Goal: Information Seeking & Learning: Learn about a topic

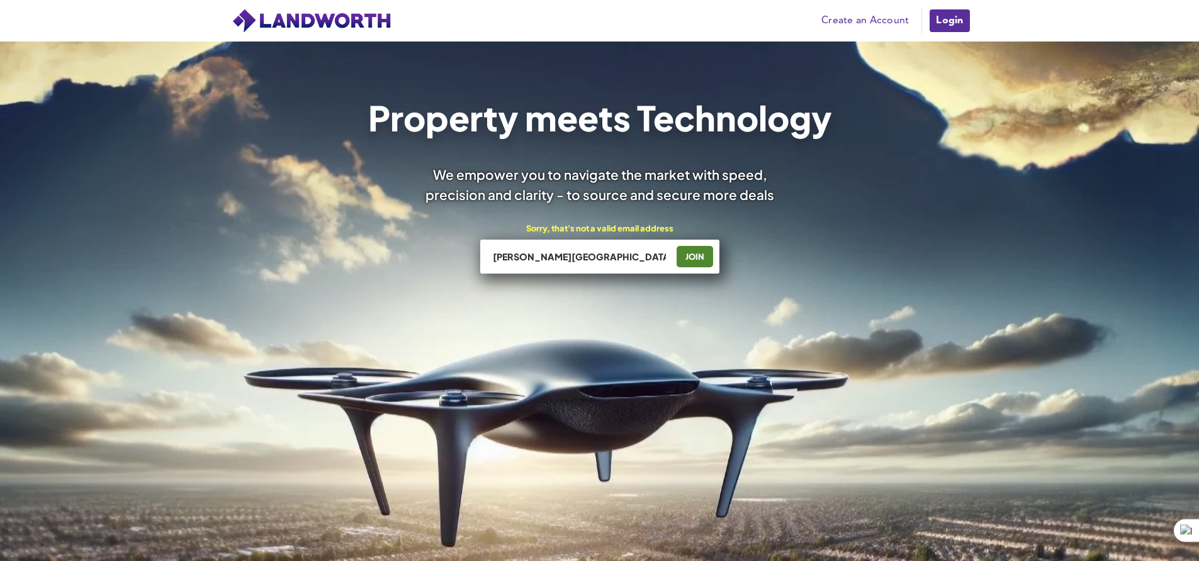
click at [556, 260] on input "[PERSON_NAME][GEOGRAPHIC_DATA]" at bounding box center [579, 256] width 176 height 13
click at [562, 259] on input "[PERSON_NAME] road [GEOGRAPHIC_DATA]" at bounding box center [579, 256] width 176 height 13
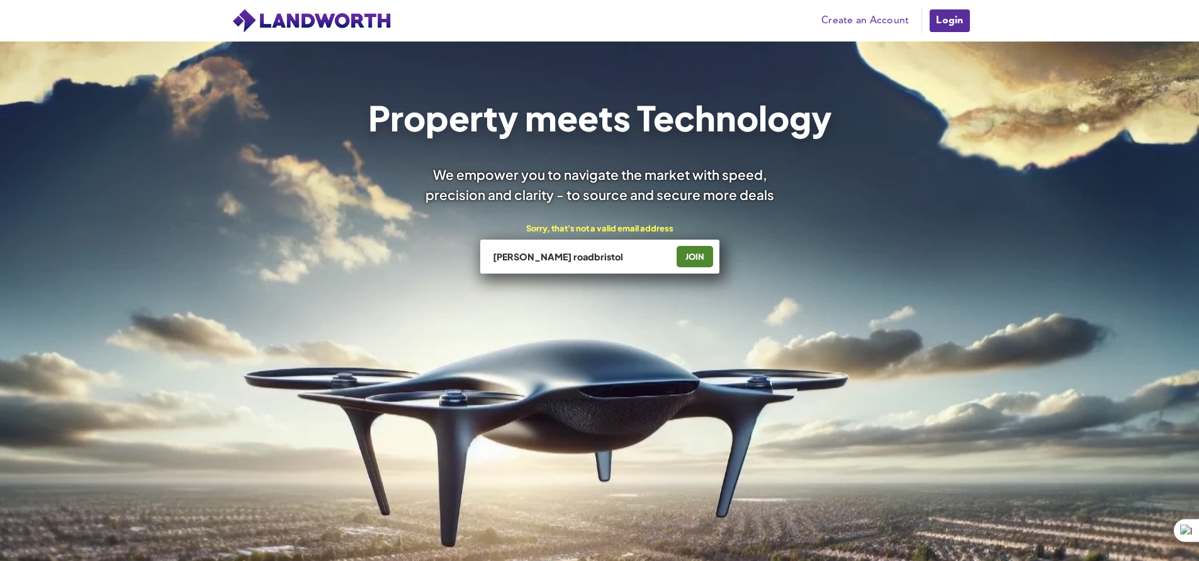
click at [546, 256] on input "[PERSON_NAME] roadbristol" at bounding box center [579, 256] width 176 height 13
click at [568, 254] on input "[PERSON_NAME] road [GEOGRAPHIC_DATA]" at bounding box center [579, 256] width 176 height 13
click at [578, 256] on input "[PERSON_NAME] road [GEOGRAPHIC_DATA]" at bounding box center [579, 256] width 176 height 13
type input "[PERSON_NAME] road [GEOGRAPHIC_DATA]"
click at [695, 252] on div "JOIN" at bounding box center [694, 257] width 29 height 20
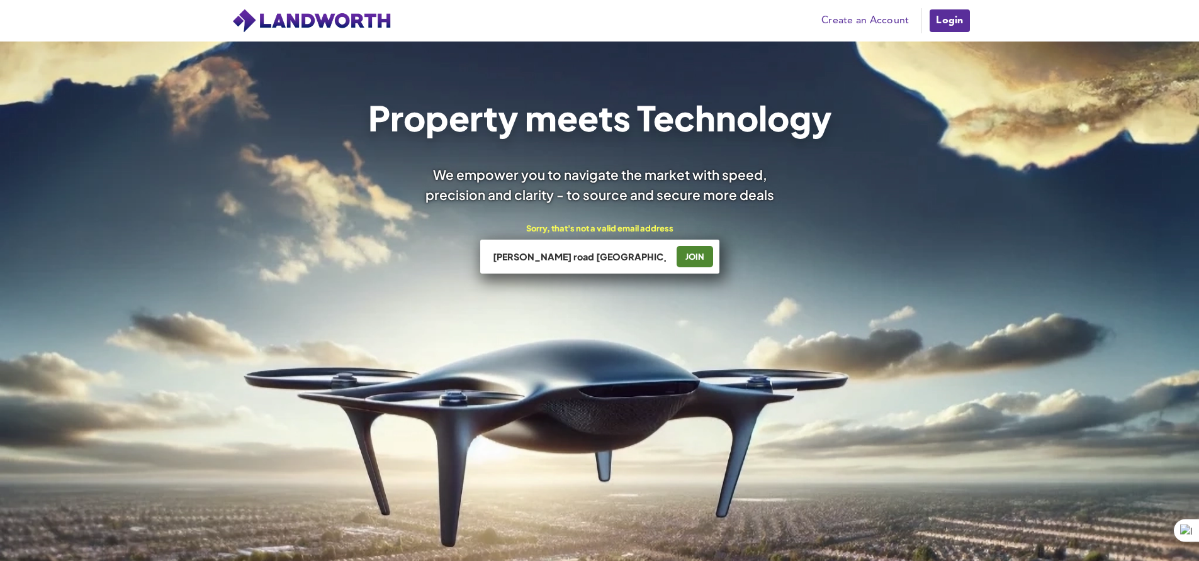
click at [958, 23] on link "Login" at bounding box center [949, 20] width 42 height 25
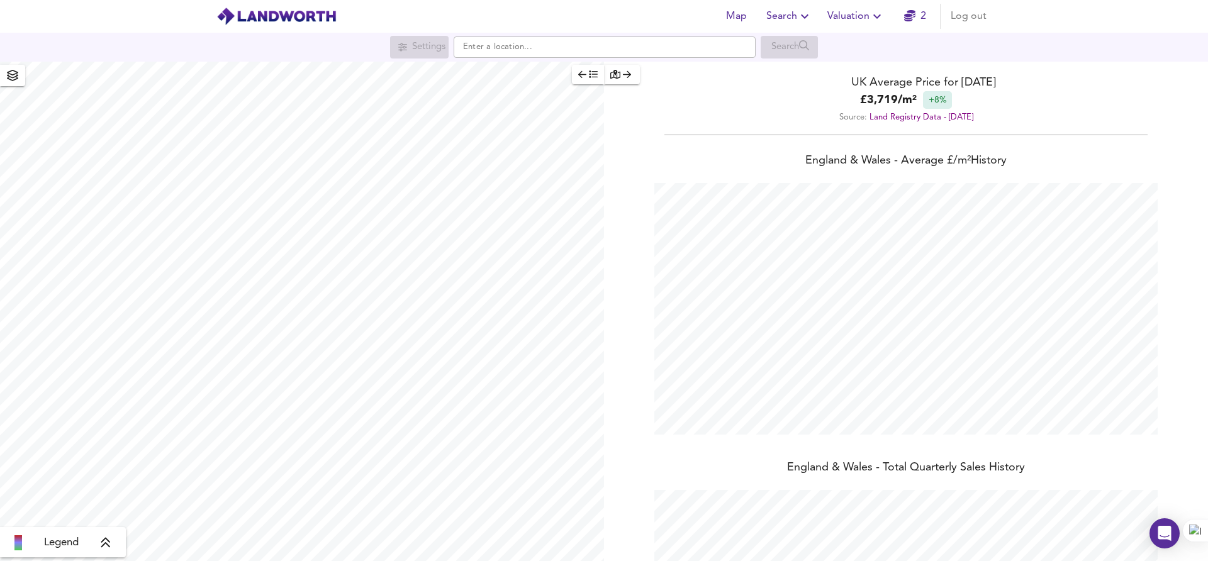
scroll to position [561, 1208]
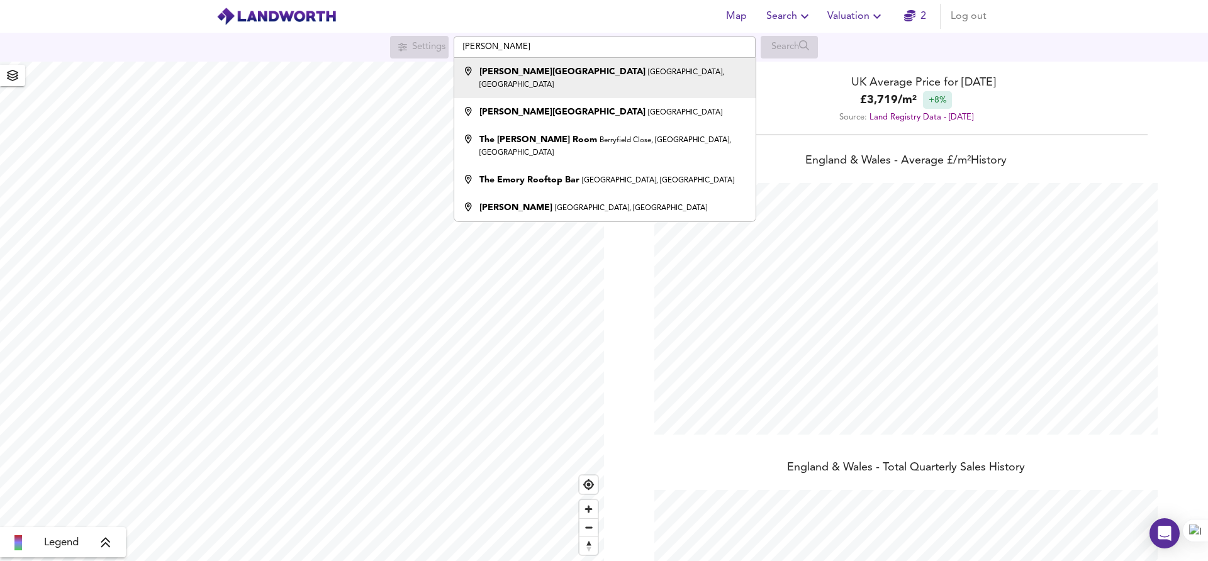
click at [546, 77] on div "Emery Road Brislington, Bristol" at bounding box center [613, 77] width 267 height 25
type input "Emery Road, Brislington, Bristol"
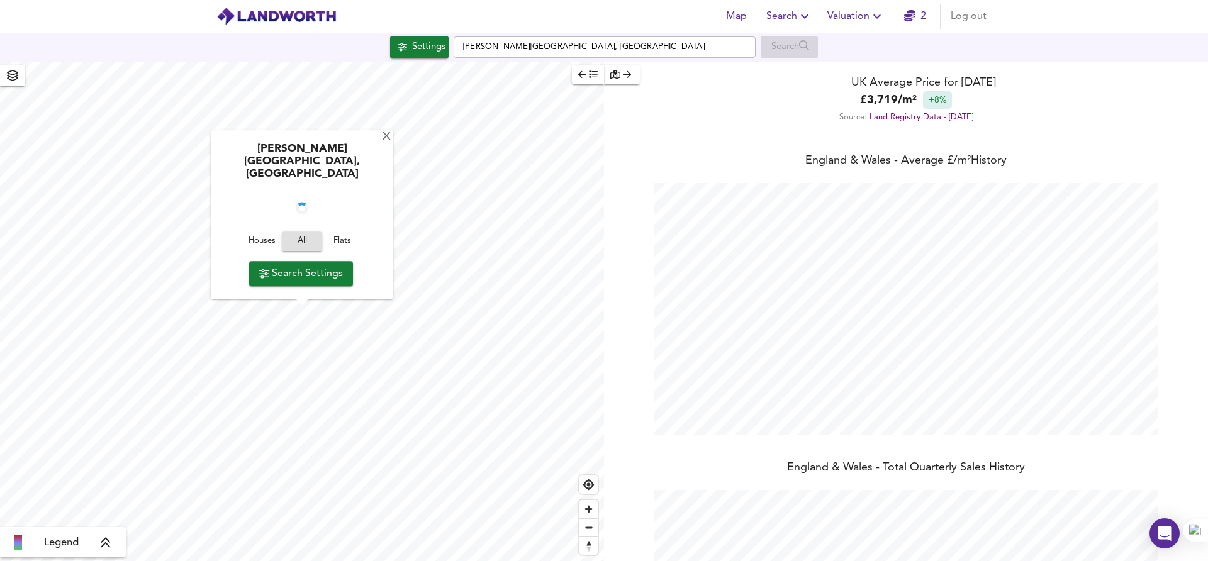
checkbox input "false"
checkbox input "true"
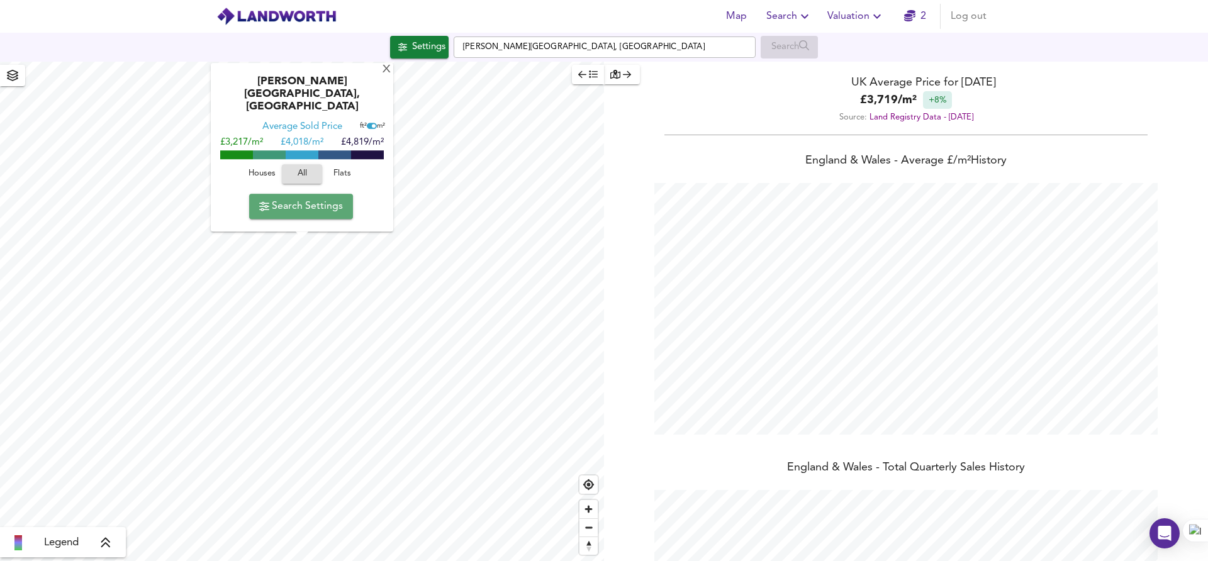
click at [325, 208] on span "Search Settings" at bounding box center [301, 207] width 84 height 18
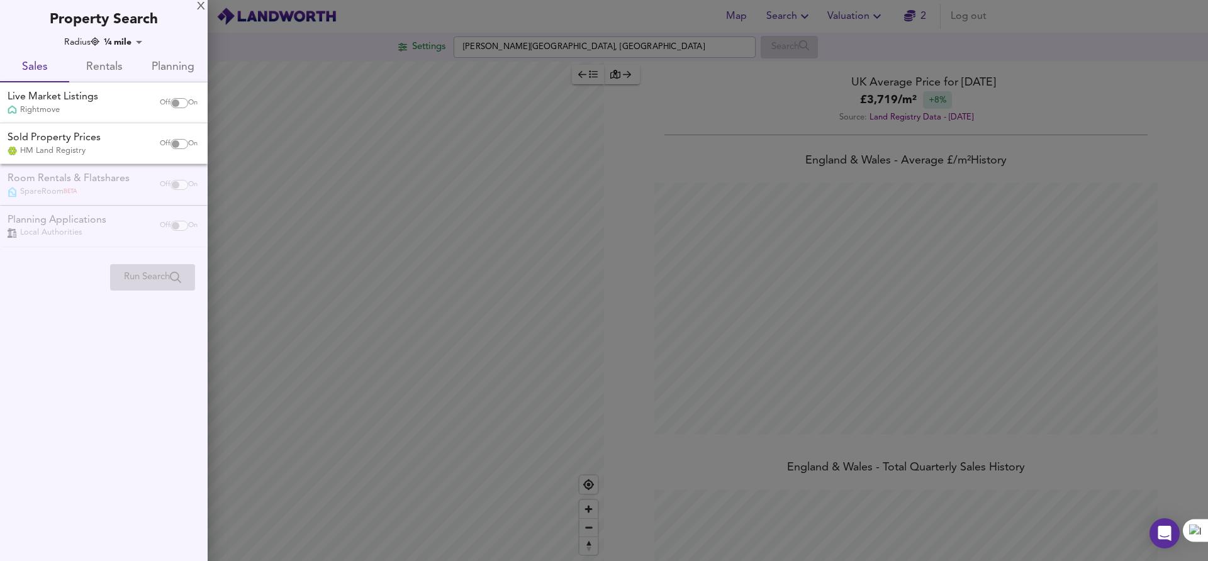
click at [171, 102] on input "checkbox" at bounding box center [175, 103] width 30 height 10
checkbox input "true"
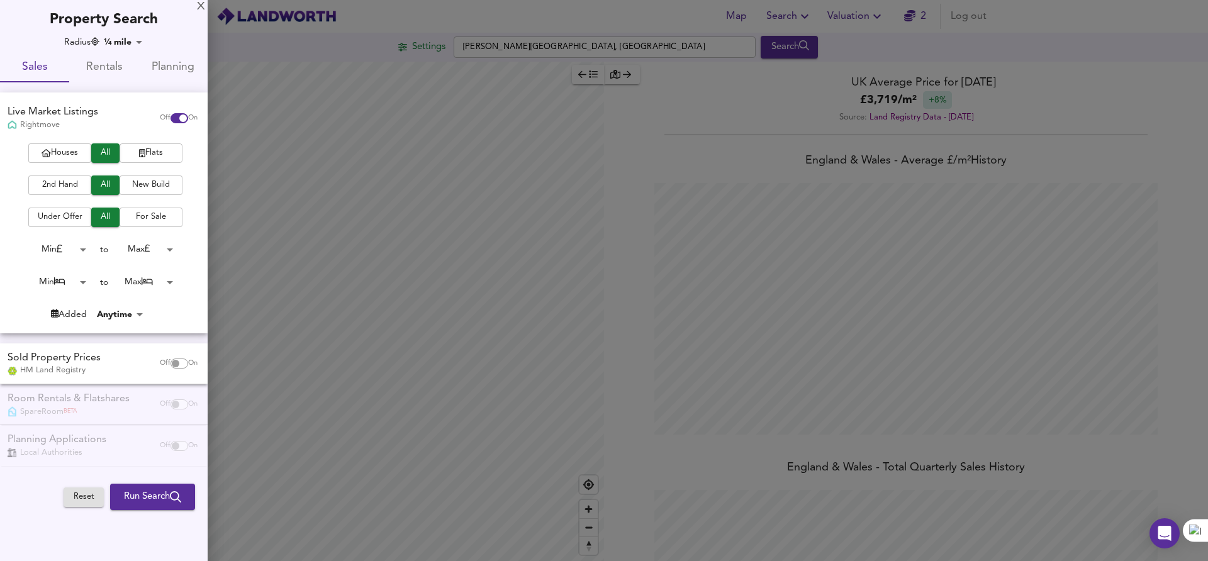
click at [152, 154] on span "Flats" at bounding box center [151, 153] width 50 height 14
click at [65, 152] on span "Houses" at bounding box center [60, 153] width 50 height 14
click at [115, 152] on button "All" at bounding box center [105, 153] width 28 height 20
click at [174, 366] on input "checkbox" at bounding box center [175, 364] width 30 height 10
checkbox input "true"
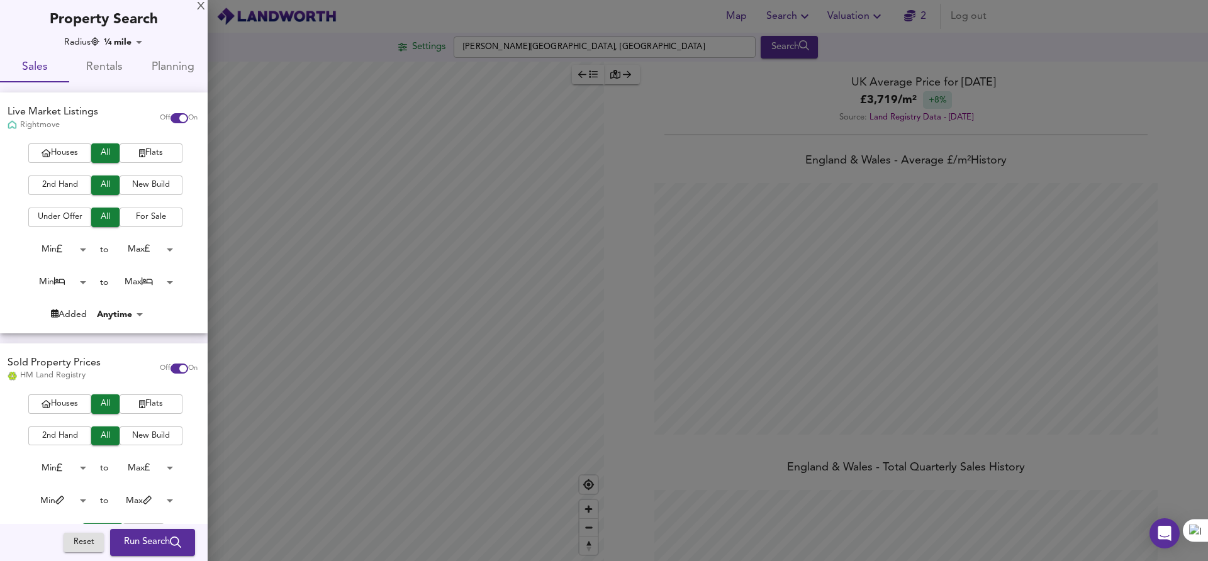
scroll to position [59, 0]
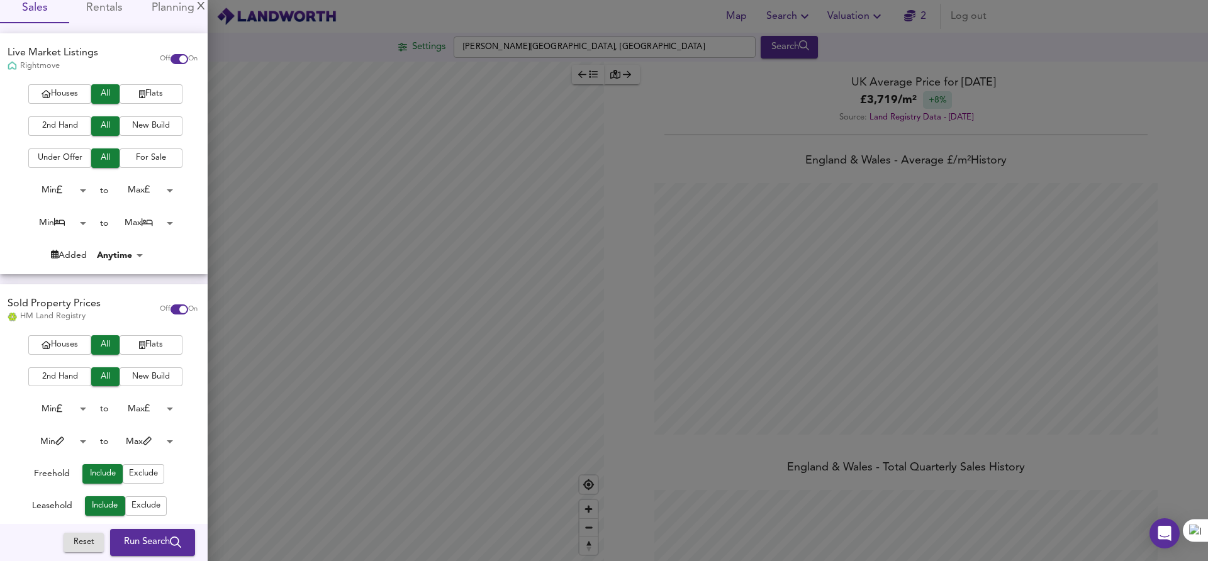
click at [160, 547] on span "Run Search" at bounding box center [152, 543] width 57 height 16
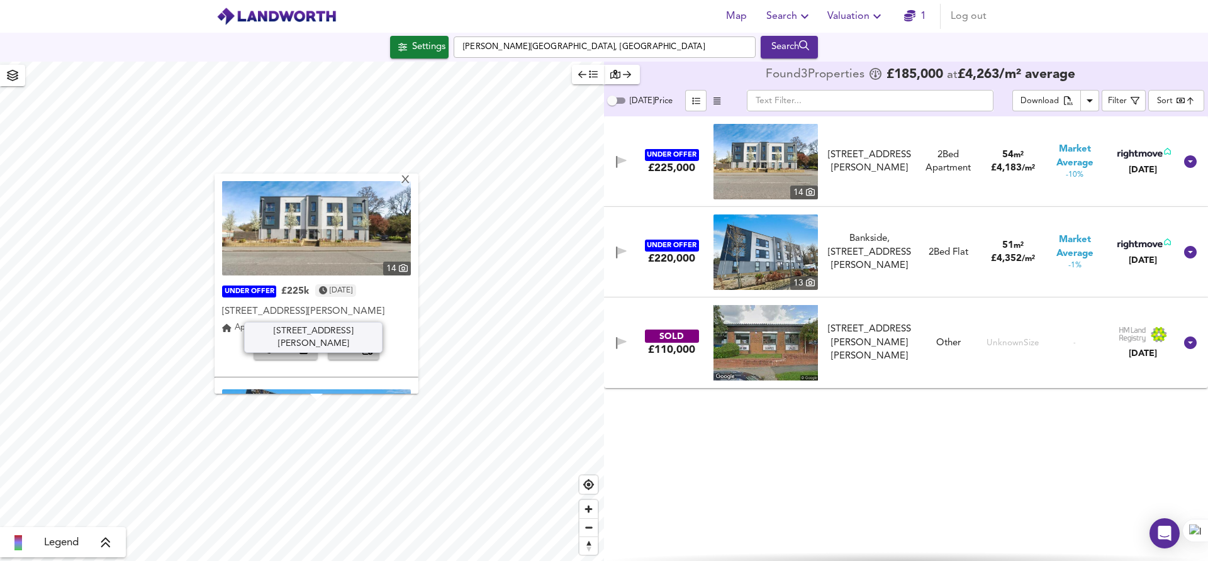
drag, startPoint x: 220, startPoint y: 311, endPoint x: 362, endPoint y: 309, distance: 141.6
click at [362, 309] on div "4 Emery Road, Brislington, Bristol" at bounding box center [316, 312] width 189 height 13
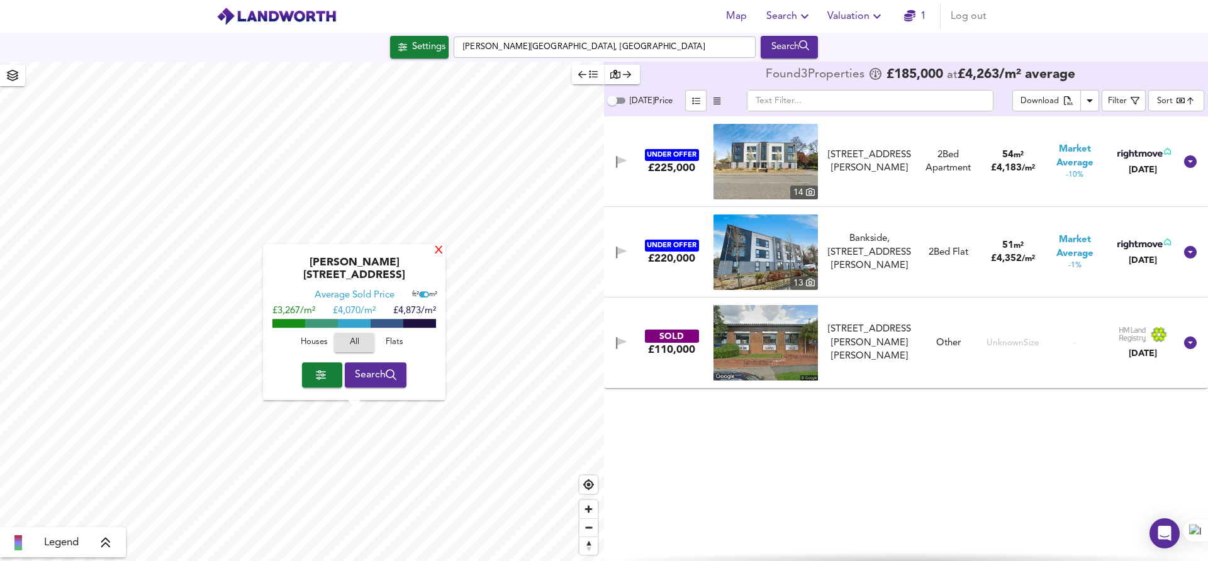
click at [437, 257] on div "X" at bounding box center [439, 251] width 11 height 12
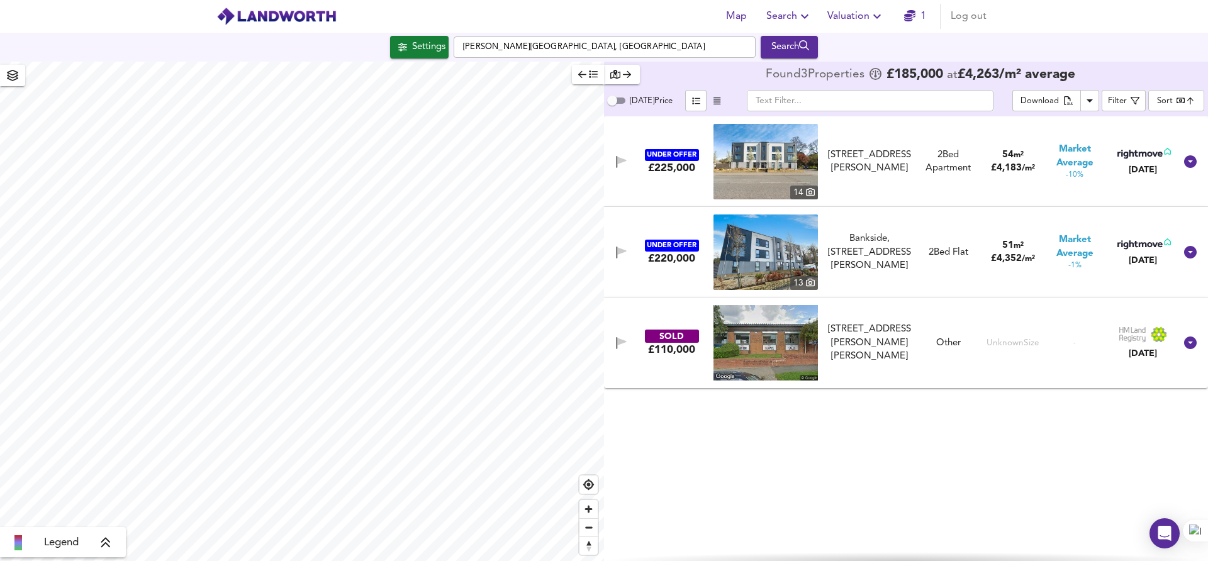
click at [726, 349] on img at bounding box center [766, 343] width 104 height 76
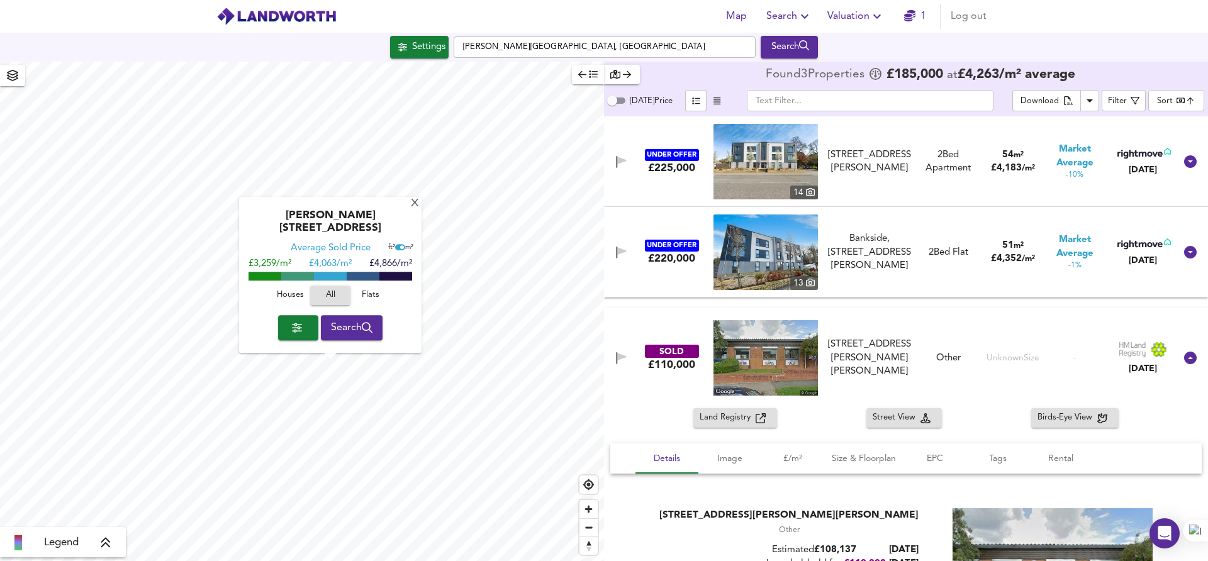
click at [360, 332] on span "Search" at bounding box center [352, 328] width 42 height 18
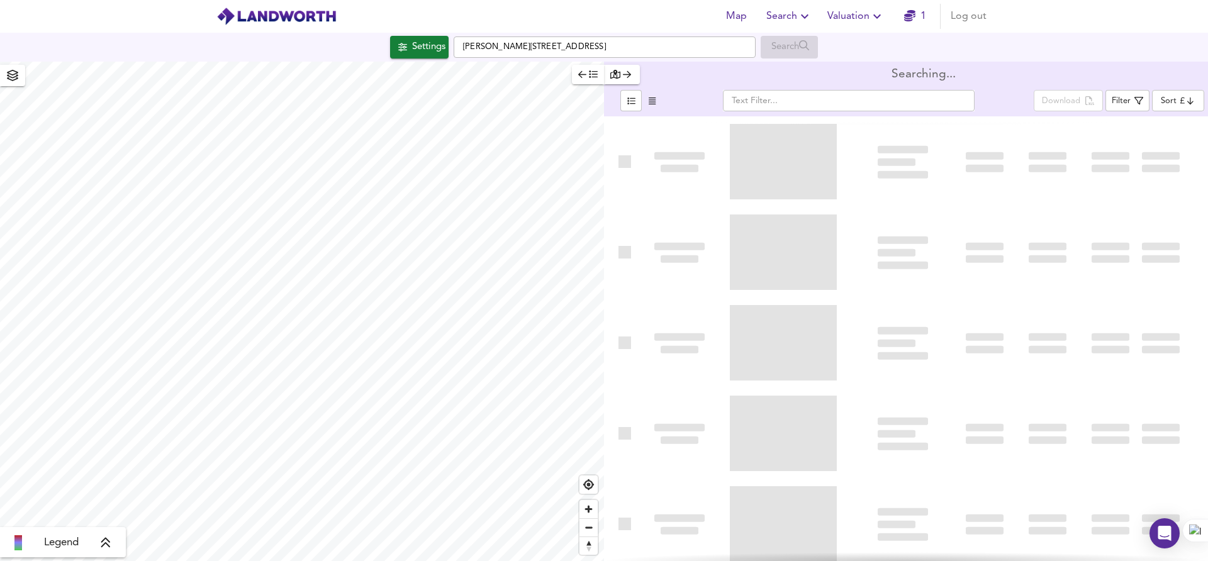
type input "bestdeal"
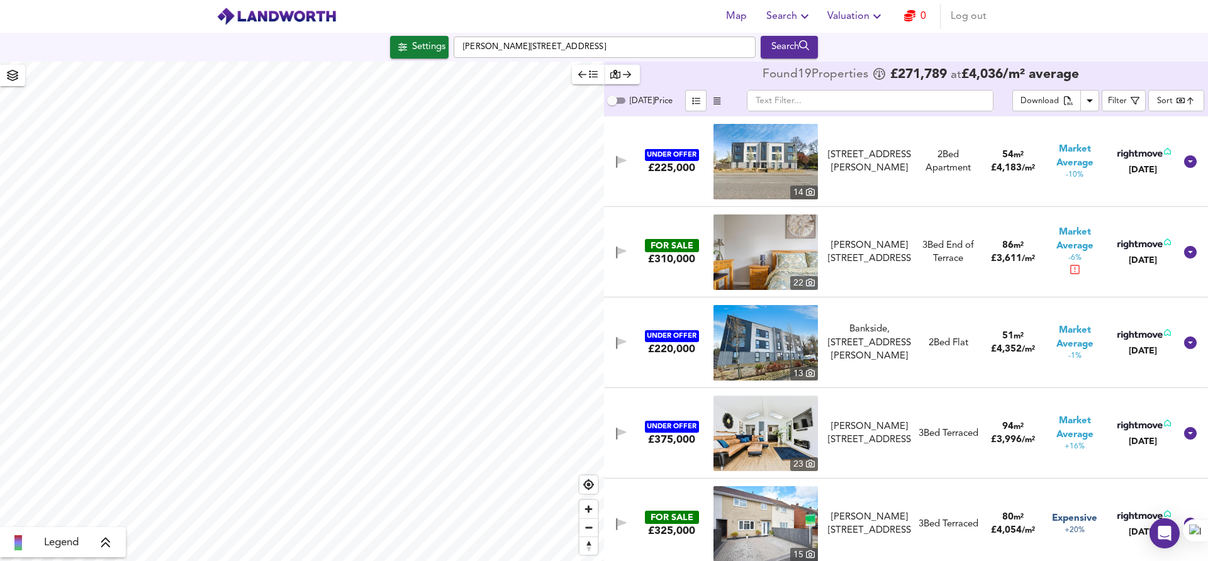
click at [945, 160] on div "2 Bed Apartment" at bounding box center [948, 162] width 65 height 27
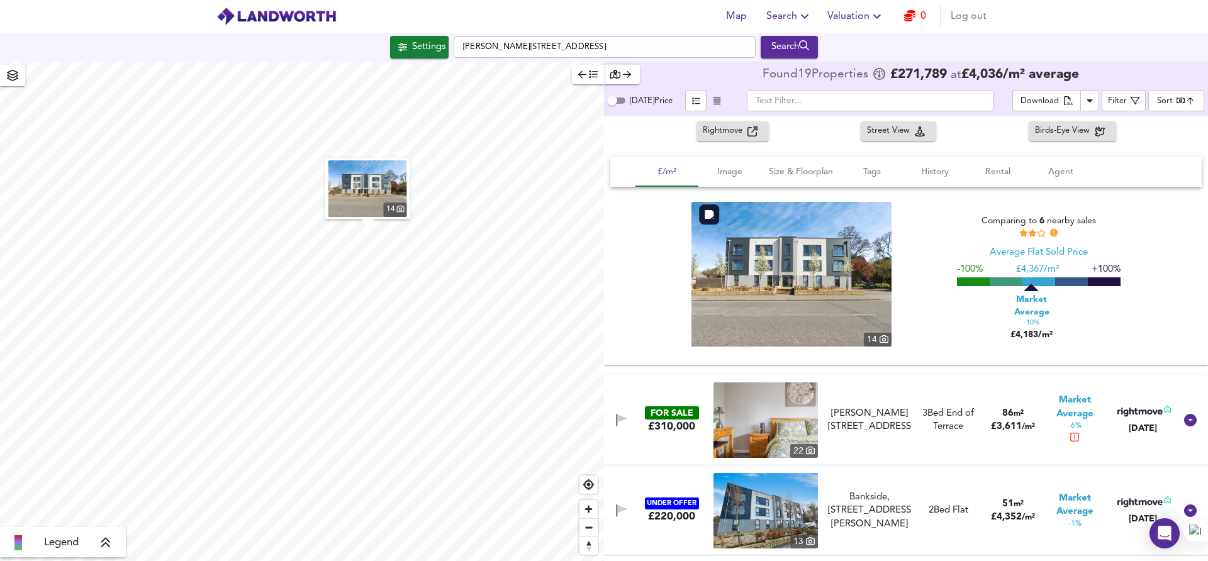
scroll to position [104, 0]
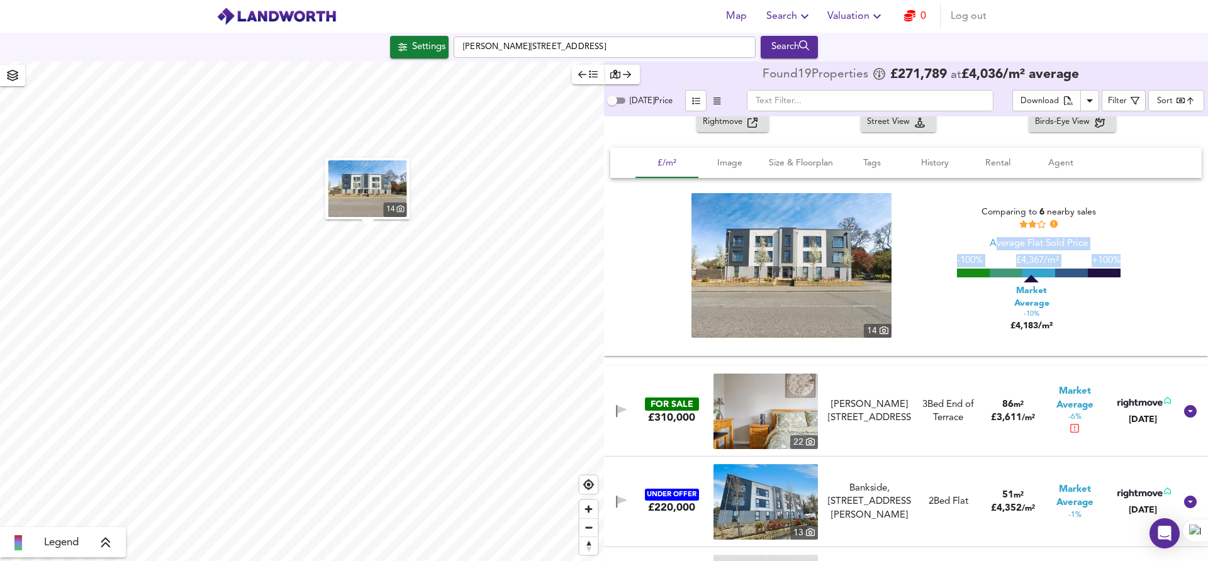
drag, startPoint x: 990, startPoint y: 242, endPoint x: 1047, endPoint y: 271, distance: 63.6
click at [1047, 271] on div "Average Flat Sold Price -100% £ 4,367/m² +100% Market Average -10% £4,183/m²" at bounding box center [1039, 284] width 164 height 95
click at [1072, 284] on div "Market Average -10% £4,183/m²" at bounding box center [1055, 303] width 63 height 57
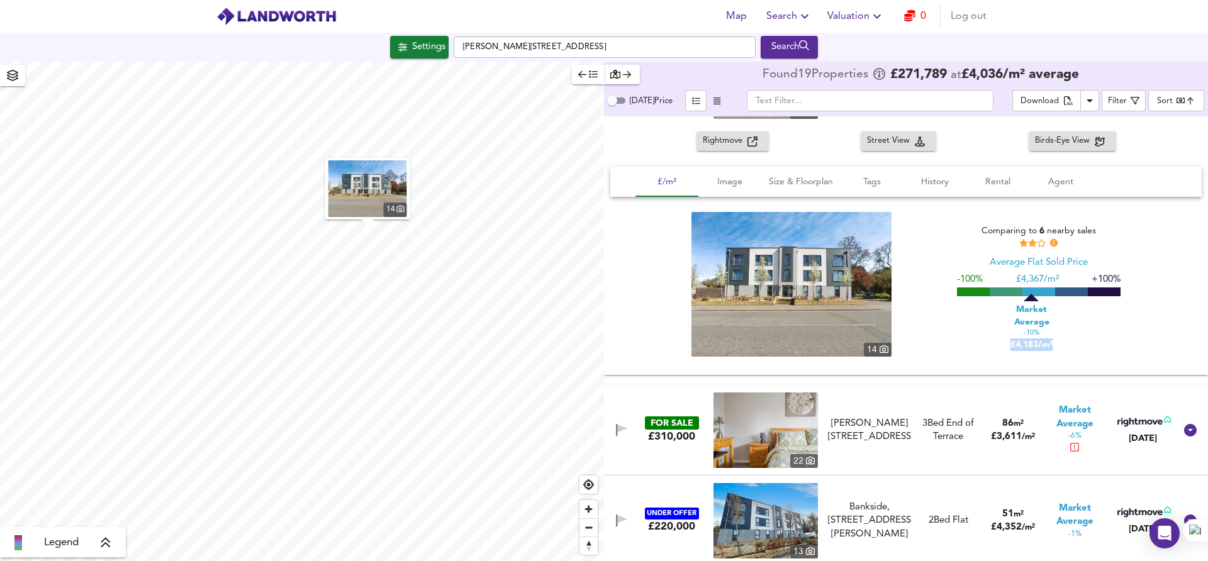
drag, startPoint x: 1007, startPoint y: 345, endPoint x: 1048, endPoint y: 344, distance: 40.9
click at [1048, 344] on div "Market Average -10% £4,183/m²" at bounding box center [1032, 326] width 63 height 50
click at [1055, 344] on div "Market Average -10% £4,183/m²" at bounding box center [1032, 326] width 63 height 50
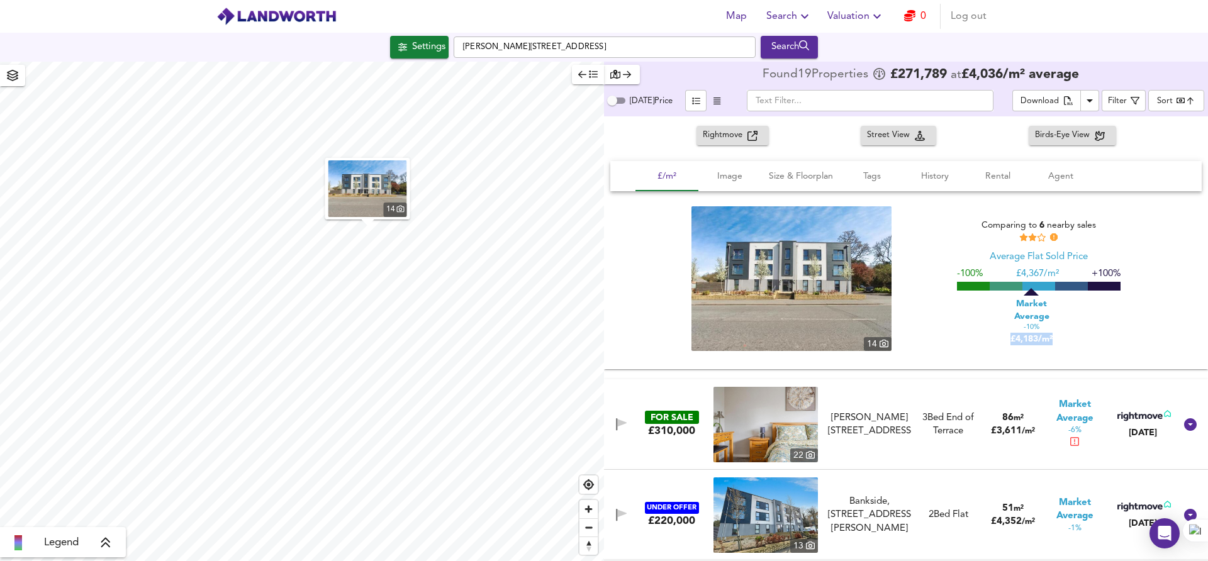
drag, startPoint x: 1062, startPoint y: 339, endPoint x: 952, endPoint y: 338, distance: 109.5
click at [957, 338] on div "Market Average -10% £4,183/m²" at bounding box center [1039, 316] width 164 height 57
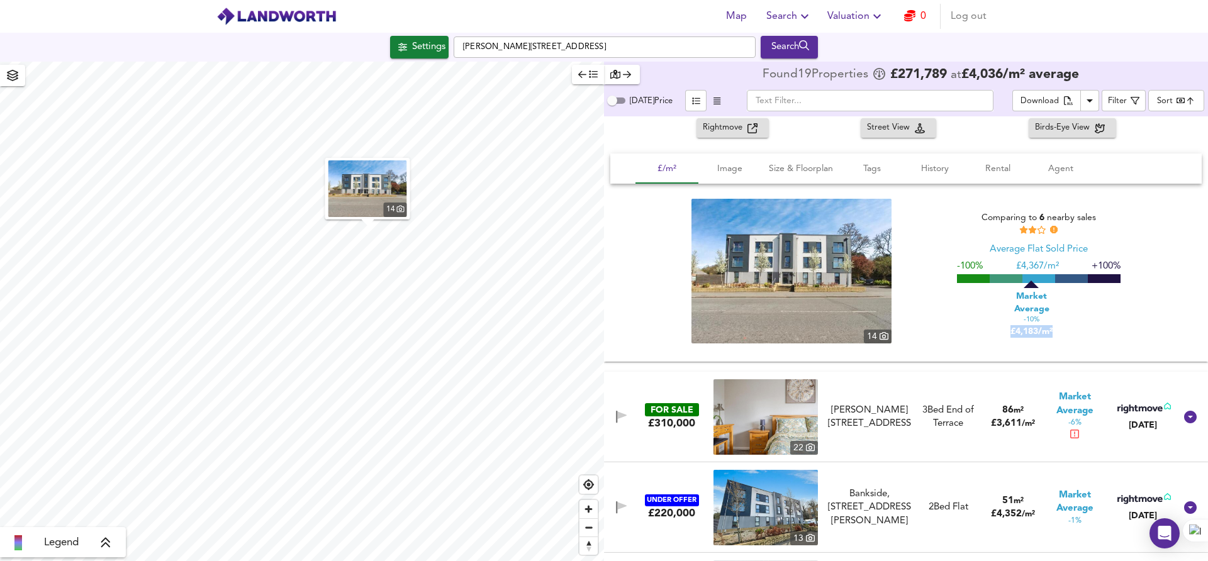
drag, startPoint x: 999, startPoint y: 330, endPoint x: 1081, endPoint y: 330, distance: 81.8
click at [1081, 330] on div "Market Average -10% £4,183/m²" at bounding box center [1055, 309] width 63 height 57
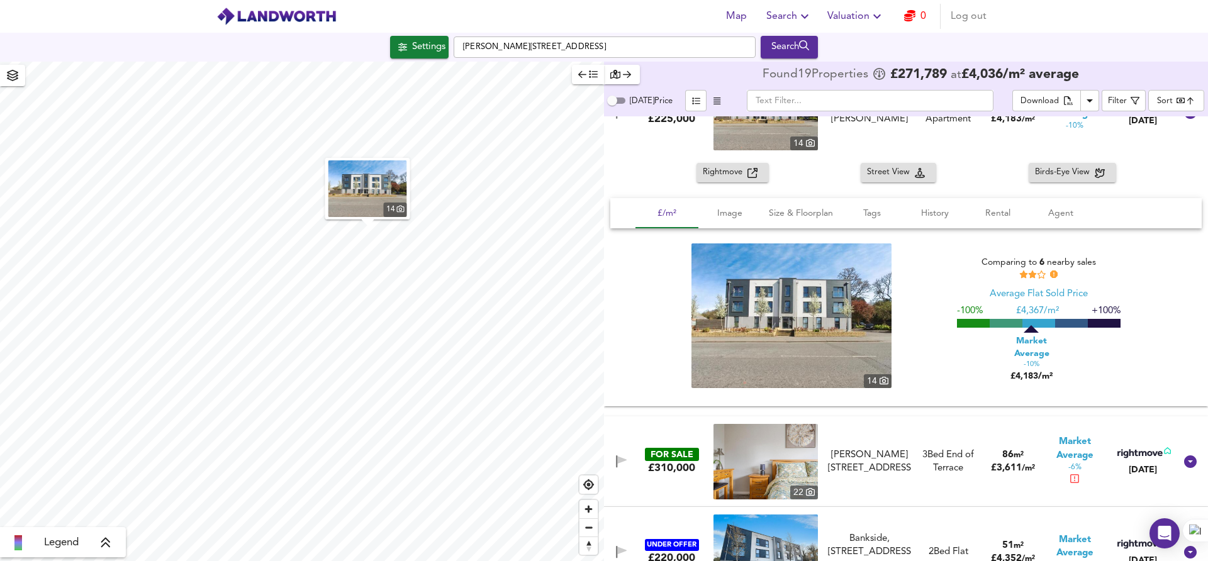
scroll to position [0, 0]
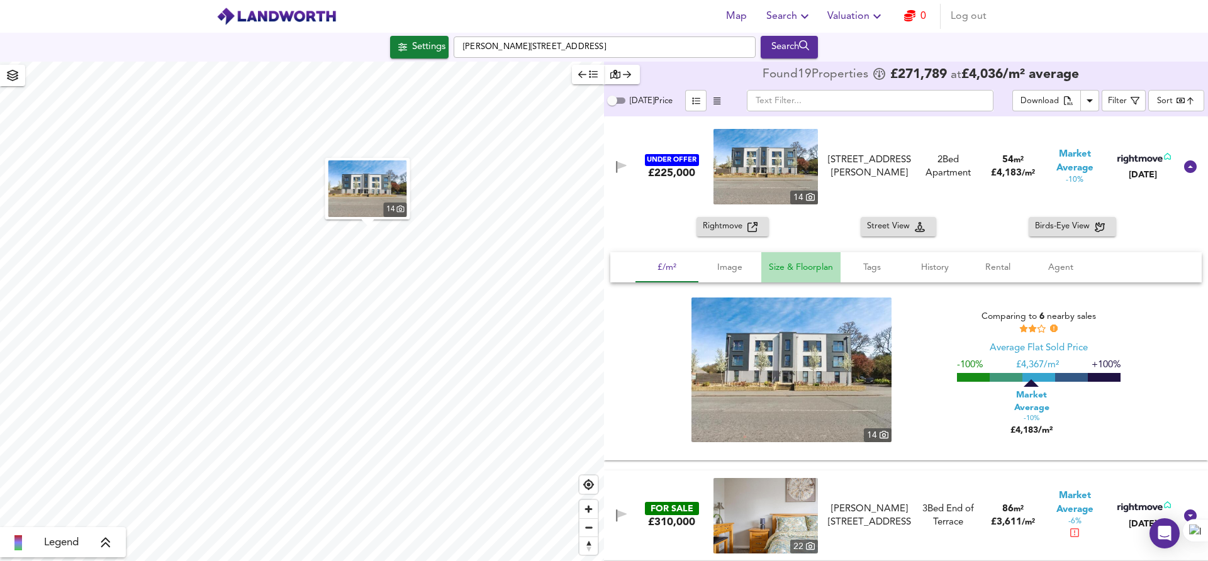
click at [812, 271] on span "Size & Floorplan" at bounding box center [801, 268] width 64 height 16
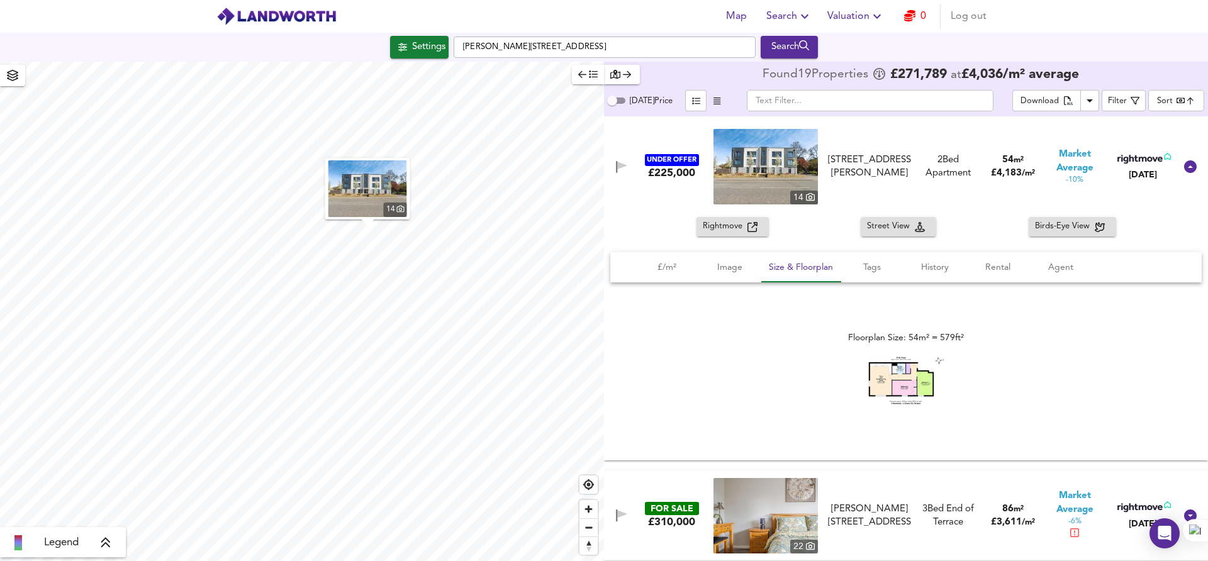
click at [879, 290] on div "Floorplan Size: 54m² = 579ft²" at bounding box center [906, 370] width 592 height 175
click at [871, 274] on span "Tags" at bounding box center [872, 268] width 48 height 16
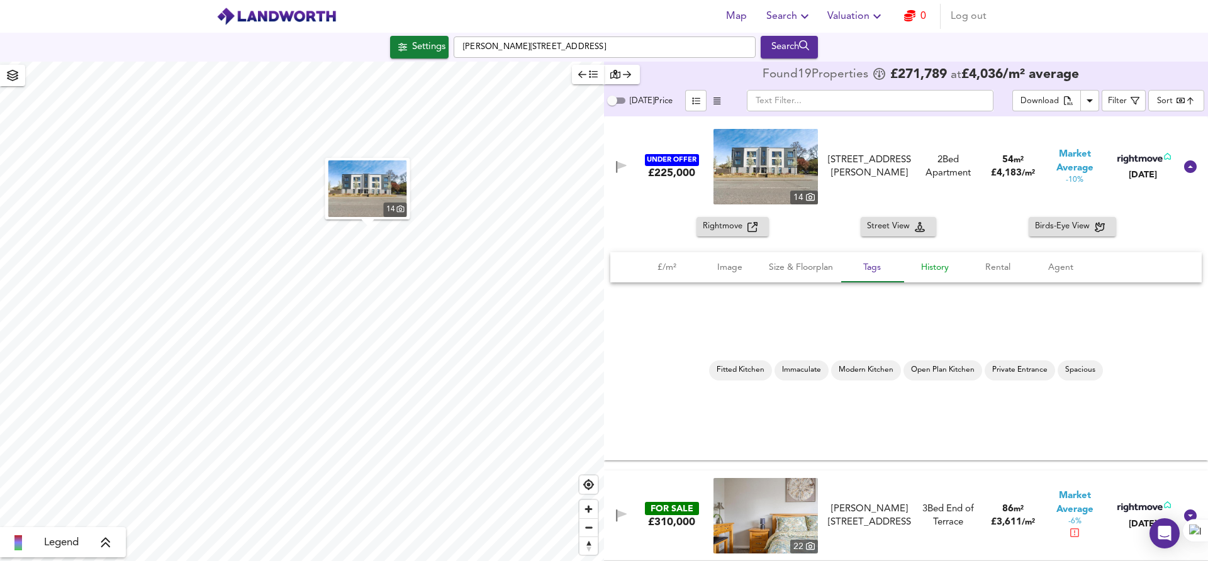
click at [911, 273] on button "History" at bounding box center [935, 267] width 63 height 30
click at [999, 276] on button "Rental" at bounding box center [998, 267] width 63 height 30
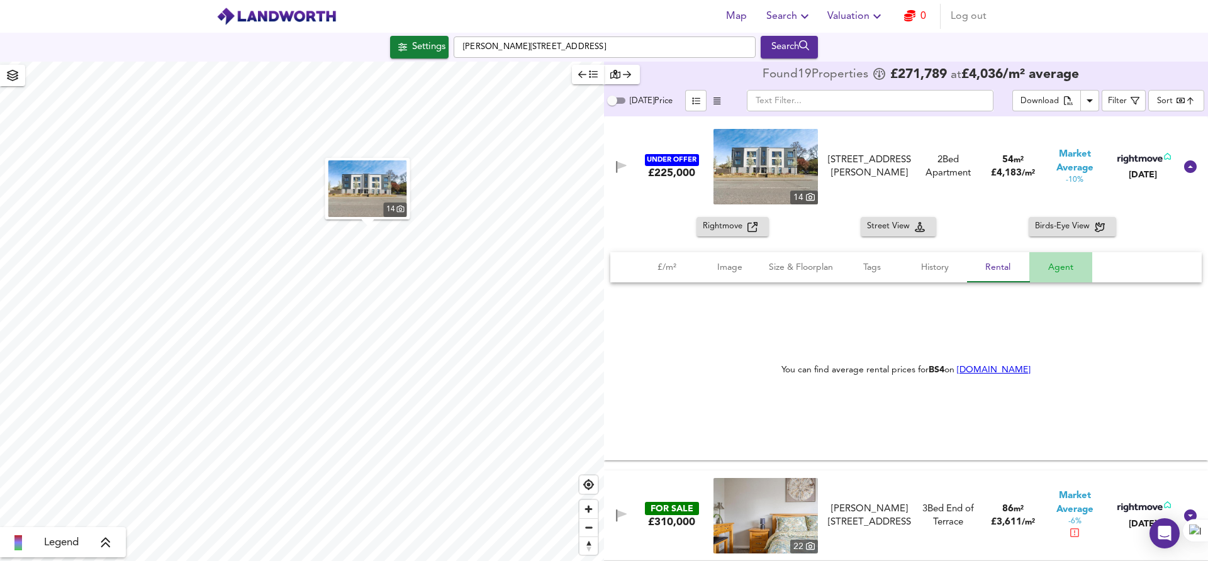
click at [1069, 278] on button "Agent" at bounding box center [1061, 267] width 63 height 30
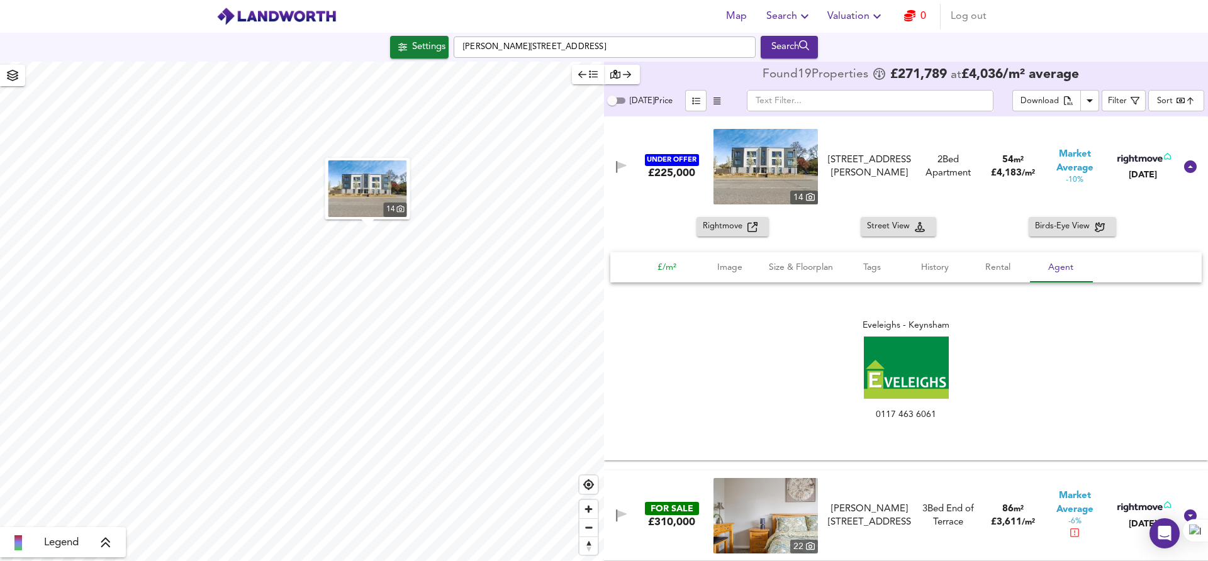
click at [660, 265] on span "£/m²" at bounding box center [667, 268] width 48 height 16
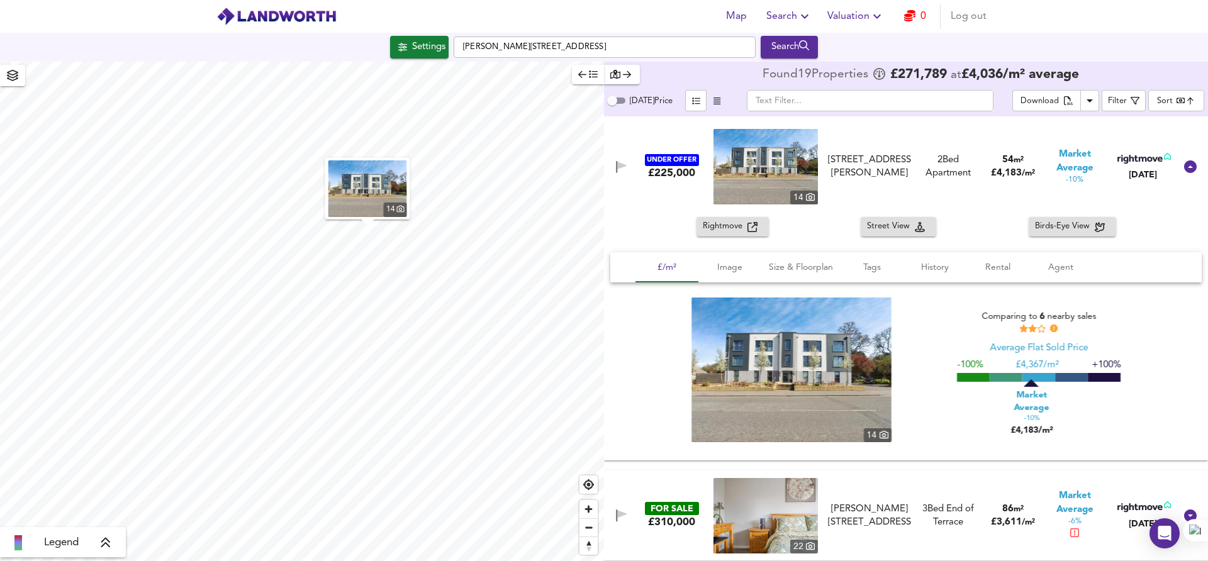
click at [748, 186] on img at bounding box center [766, 167] width 104 height 76
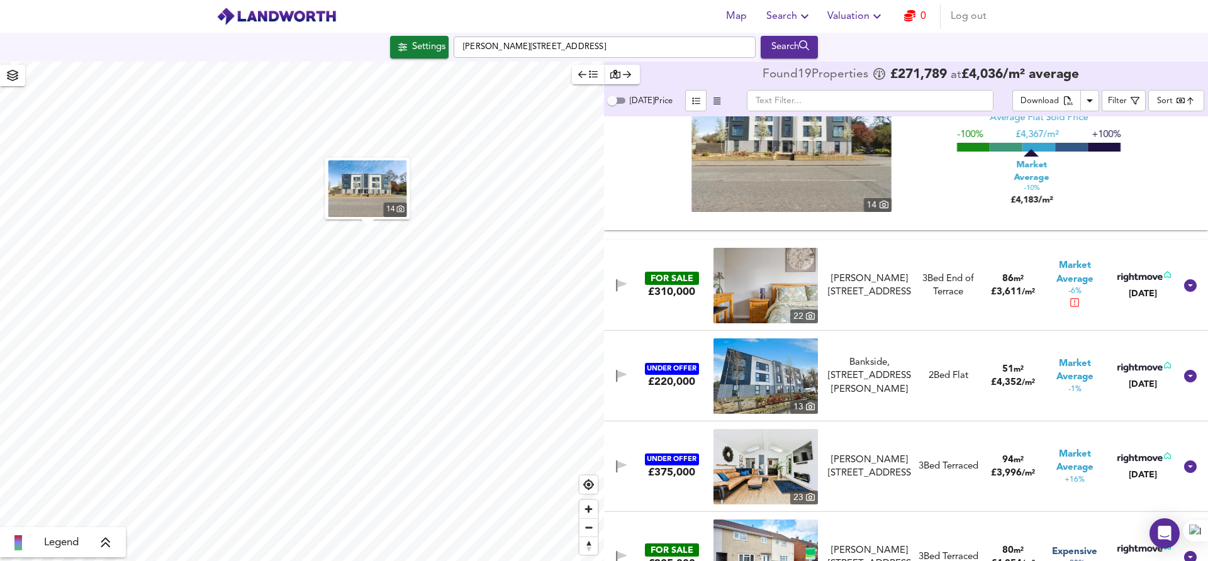
scroll to position [233, 0]
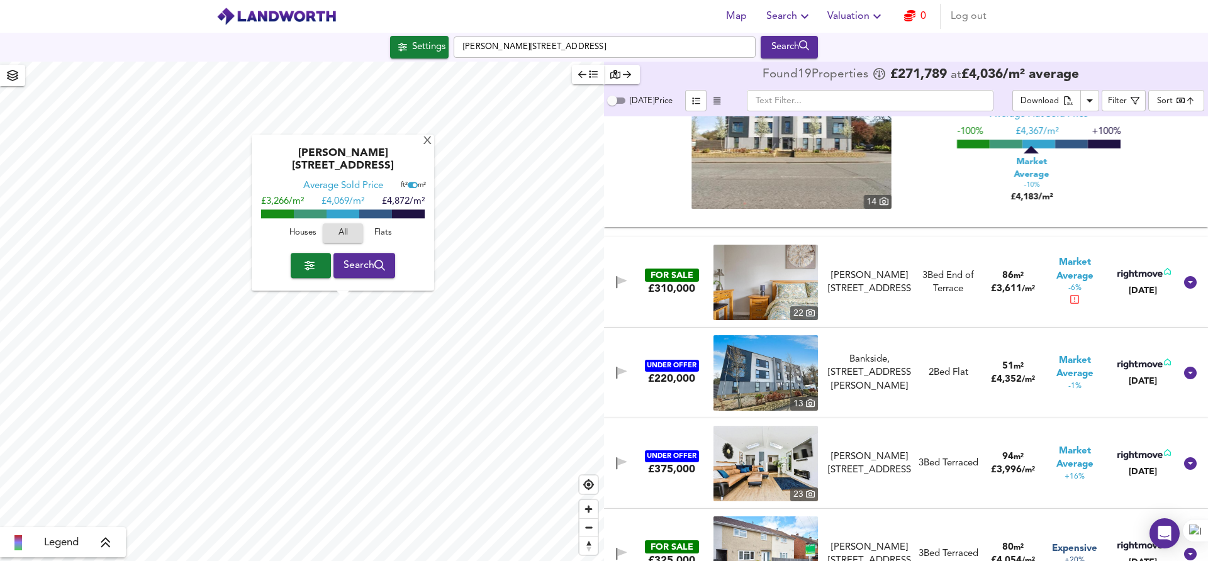
click at [302, 227] on span "Houses" at bounding box center [303, 234] width 34 height 14
click at [383, 230] on span "Flats" at bounding box center [383, 234] width 34 height 14
click at [349, 235] on span "All" at bounding box center [343, 234] width 34 height 14
click at [422, 148] on div "X" at bounding box center [427, 142] width 11 height 12
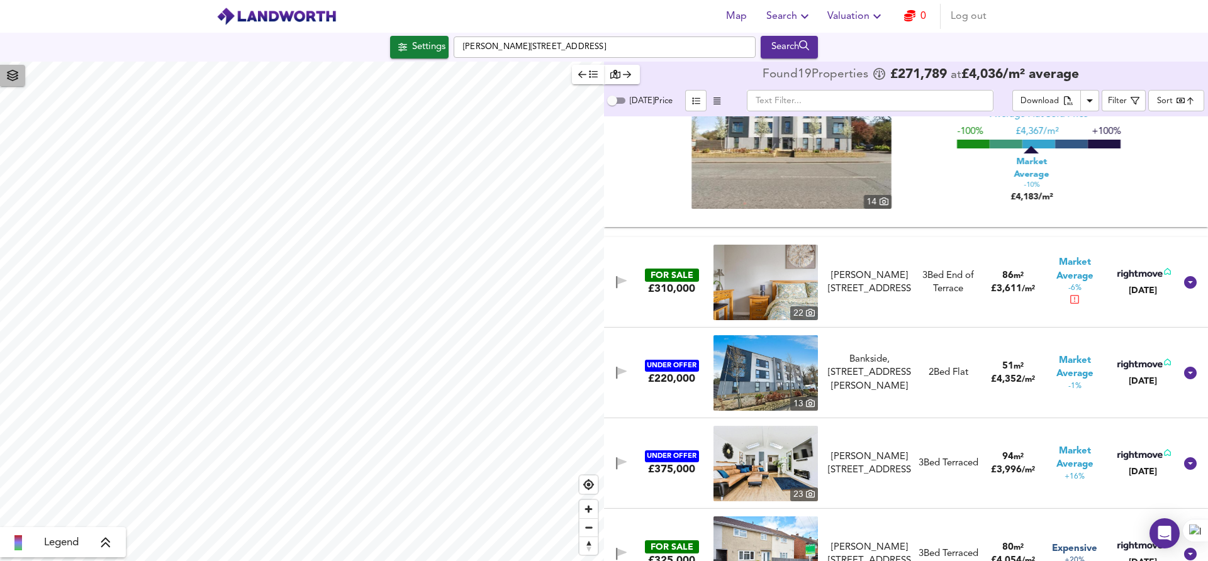
click at [18, 86] on button "button" at bounding box center [12, 75] width 25 height 21
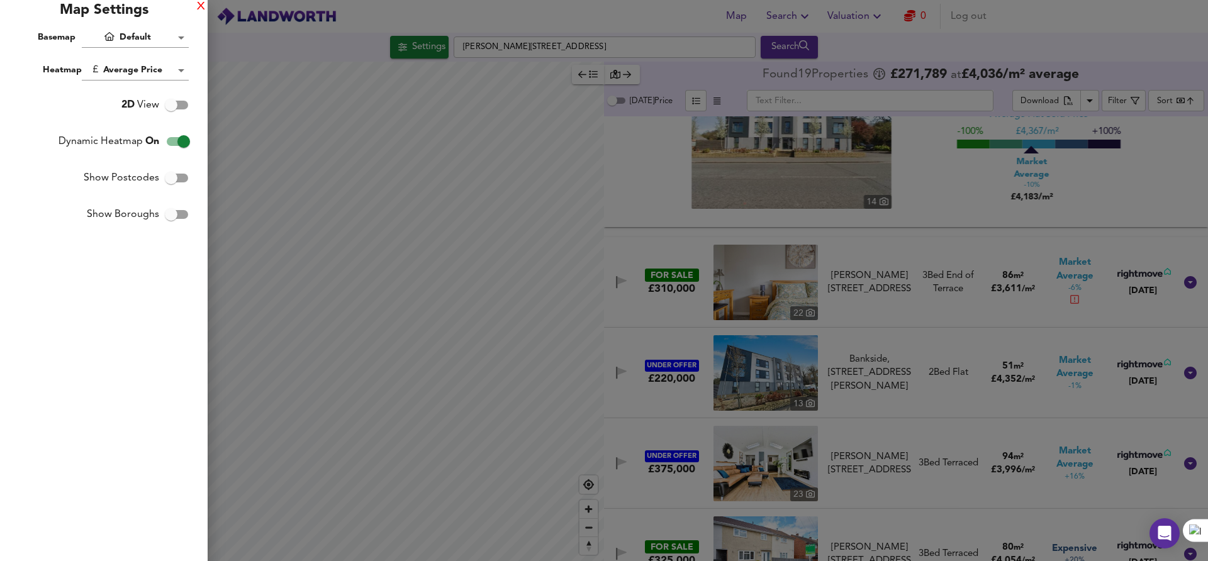
click at [199, 4] on div "X" at bounding box center [201, 7] width 8 height 9
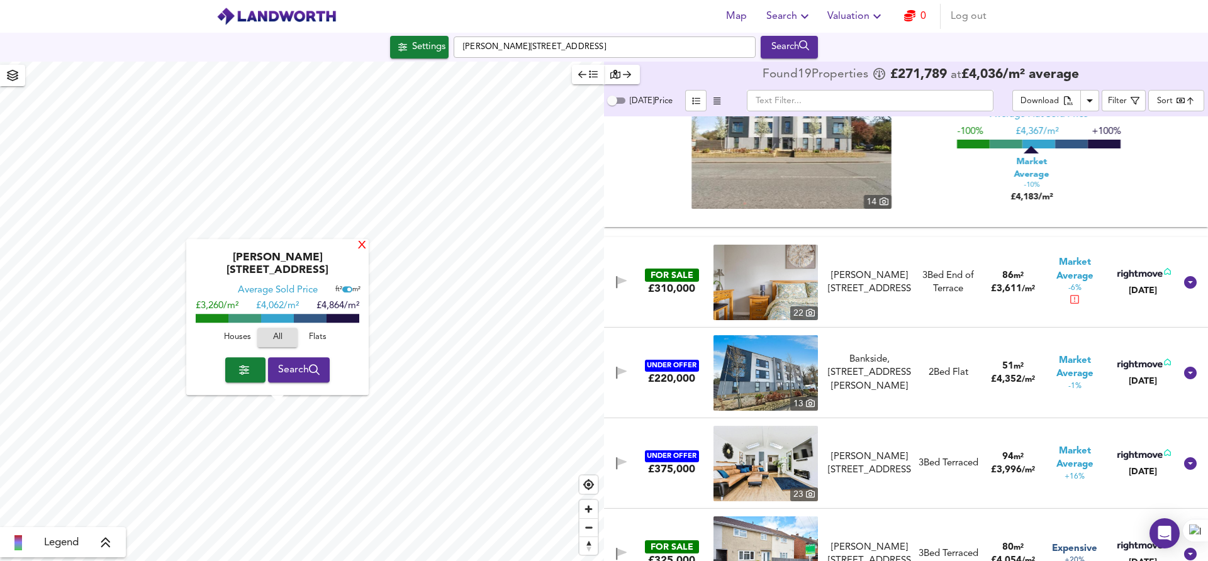
click at [357, 252] on div "X" at bounding box center [362, 246] width 11 height 12
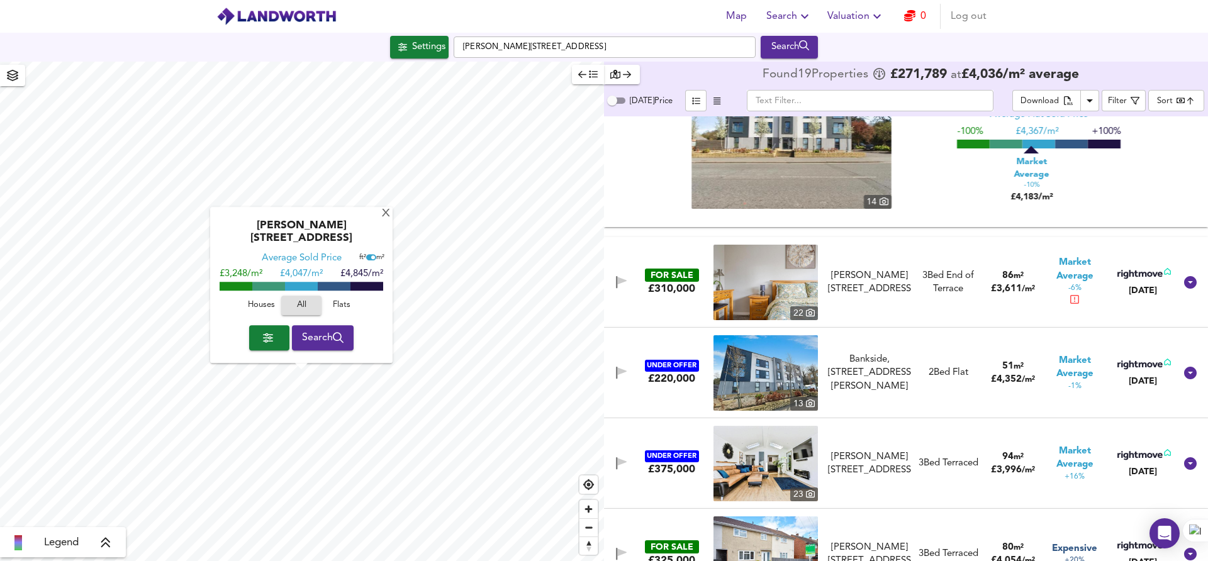
click at [378, 220] on div "Emery Road, BS4 5PF Average Sold Price ft² m² £3,248/m² £ 4,047/m² £4,845/m² Ho…" at bounding box center [301, 286] width 182 height 156
click at [381, 220] on div "X" at bounding box center [386, 214] width 11 height 12
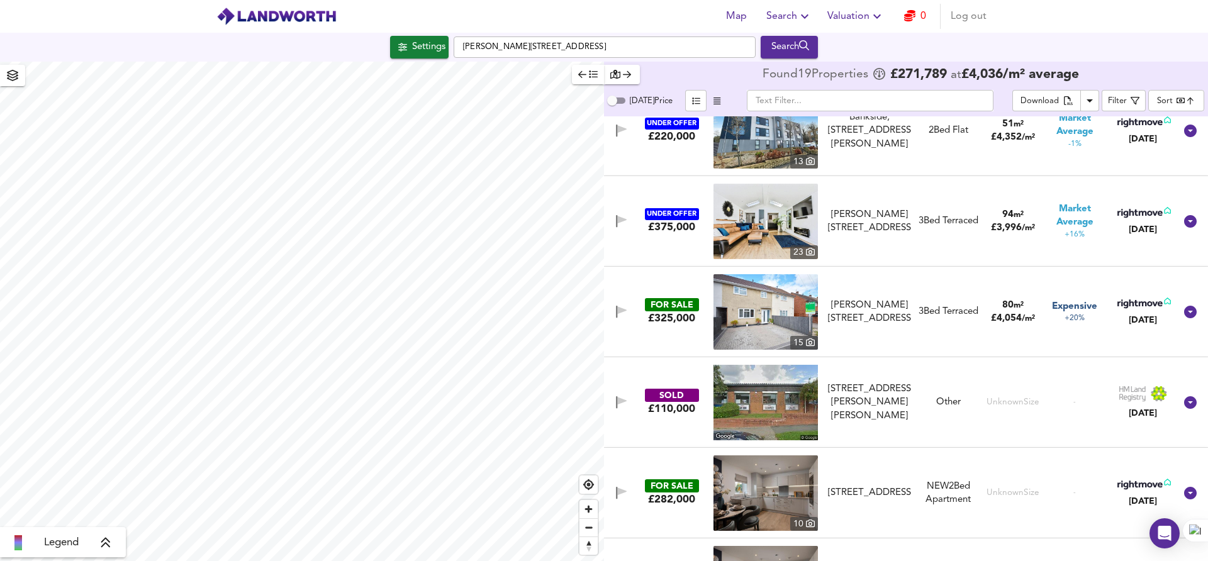
scroll to position [476, 0]
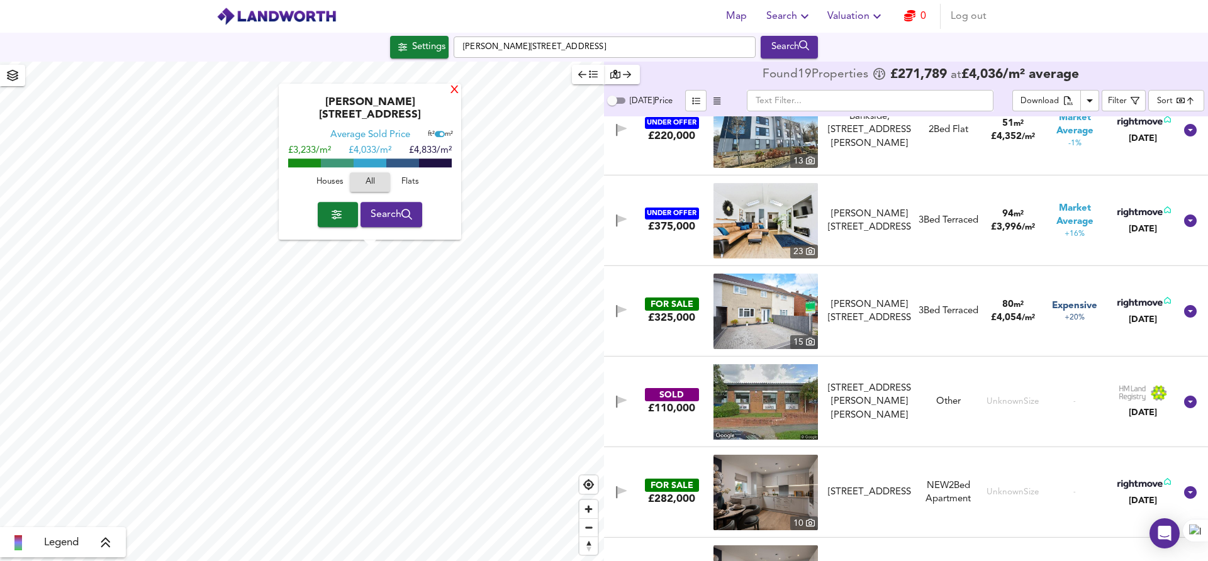
click at [456, 97] on div "X" at bounding box center [454, 91] width 11 height 12
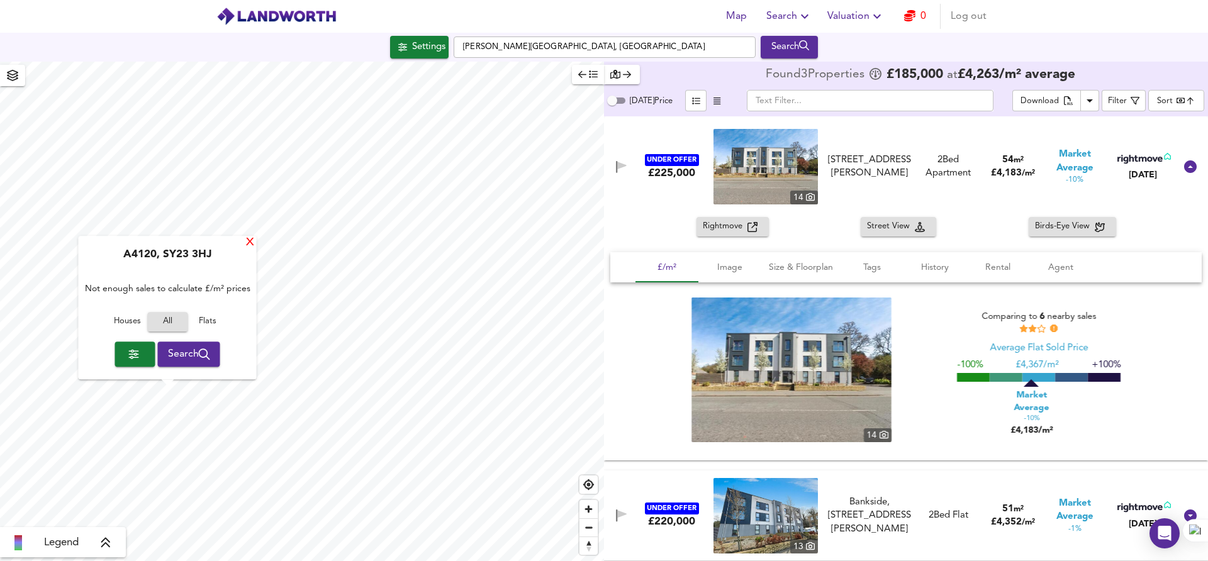
click at [247, 244] on div "X" at bounding box center [250, 243] width 11 height 12
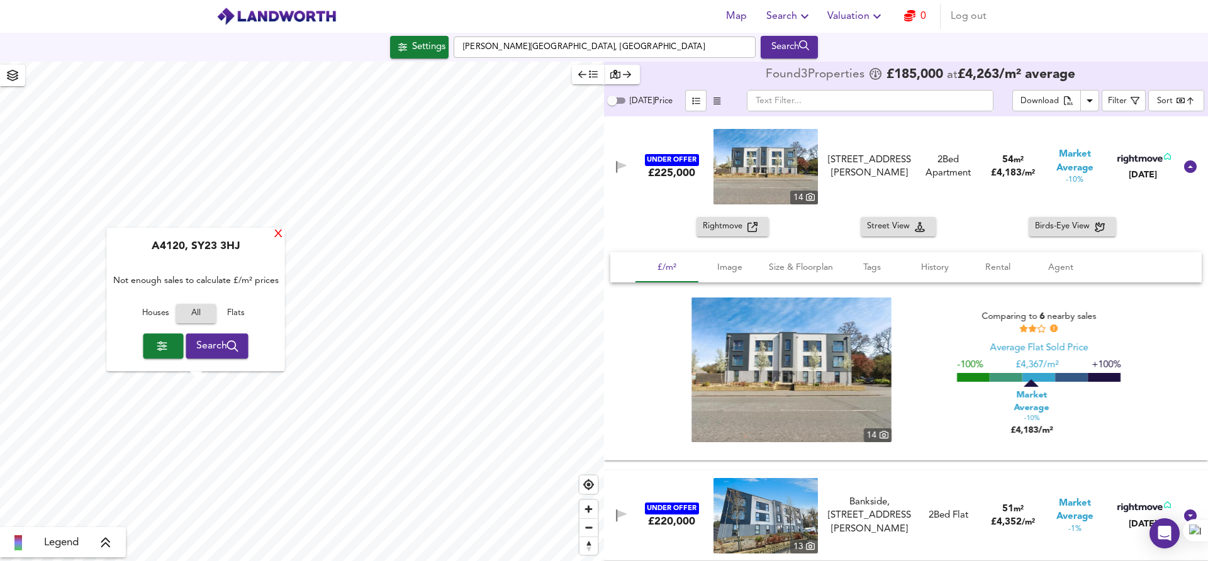
click at [278, 229] on div "X" at bounding box center [278, 235] width 11 height 12
